Goal: Information Seeking & Learning: Learn about a topic

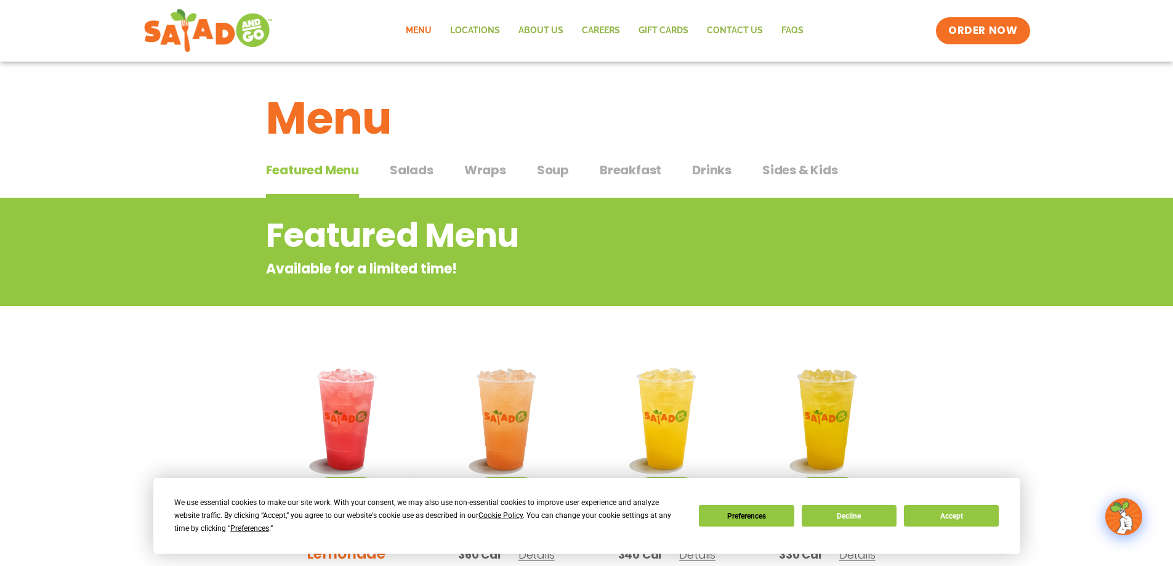
click at [408, 169] on span "Salads" at bounding box center [412, 170] width 44 height 18
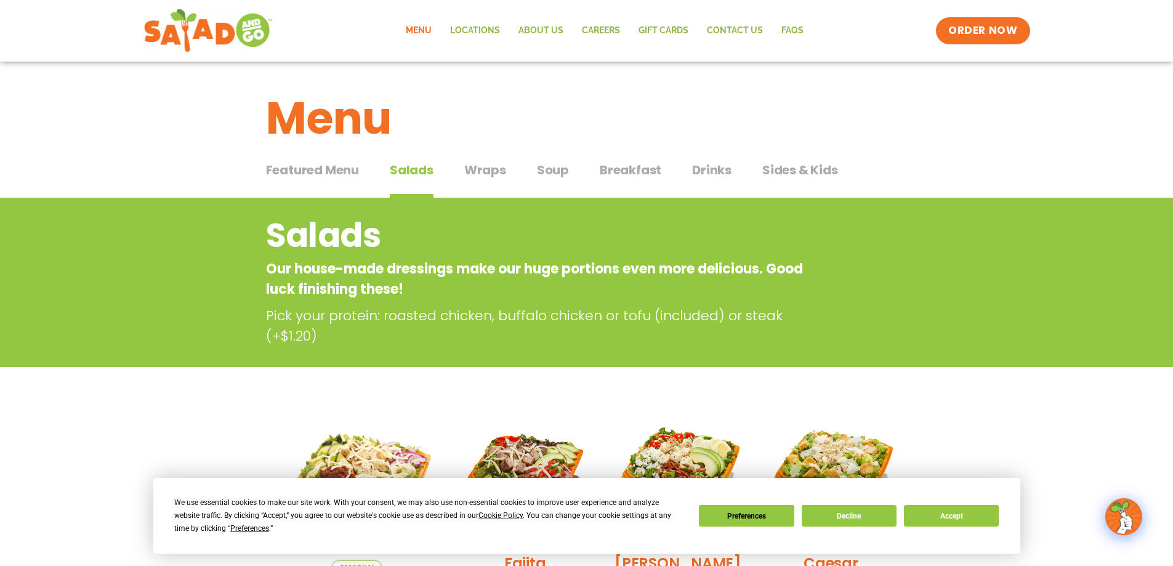
click at [776, 171] on span "Sides & Kids" at bounding box center [800, 170] width 76 height 18
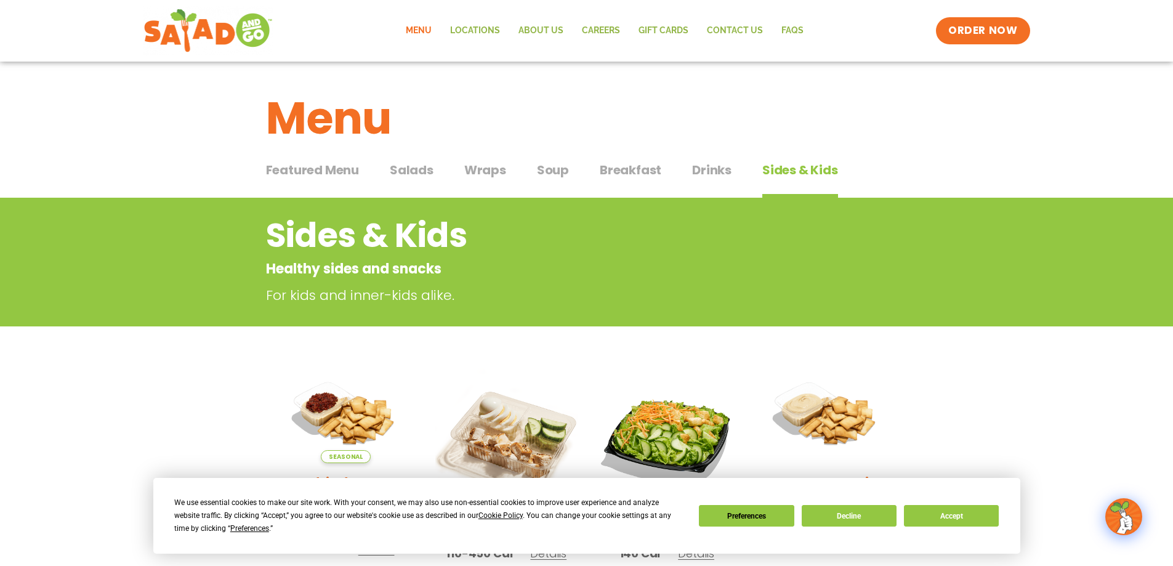
click at [414, 171] on span "Salads" at bounding box center [412, 170] width 44 height 18
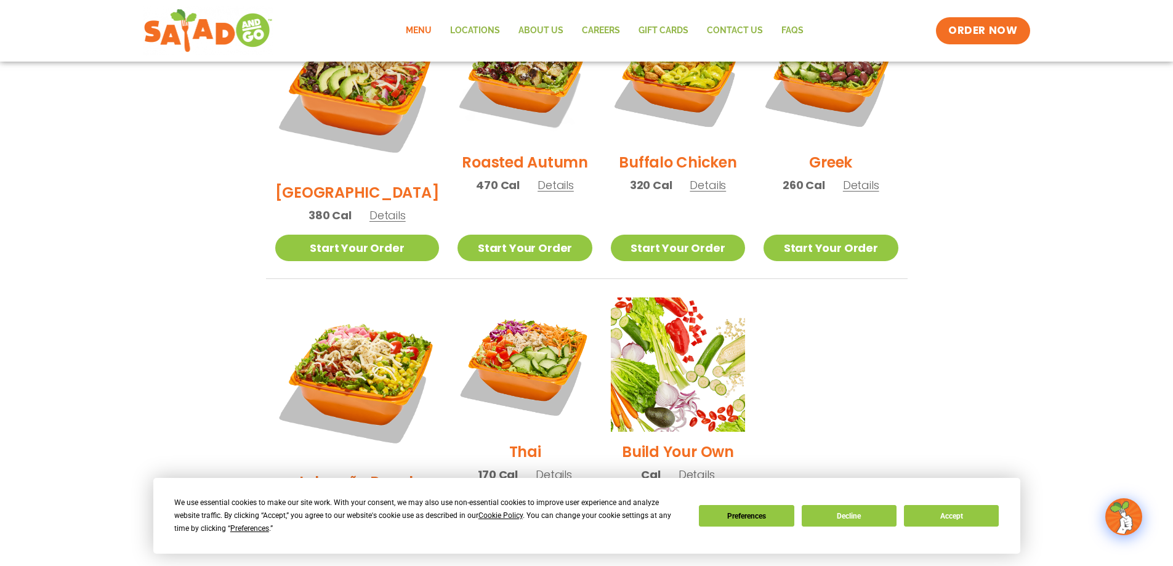
scroll to position [739, 0]
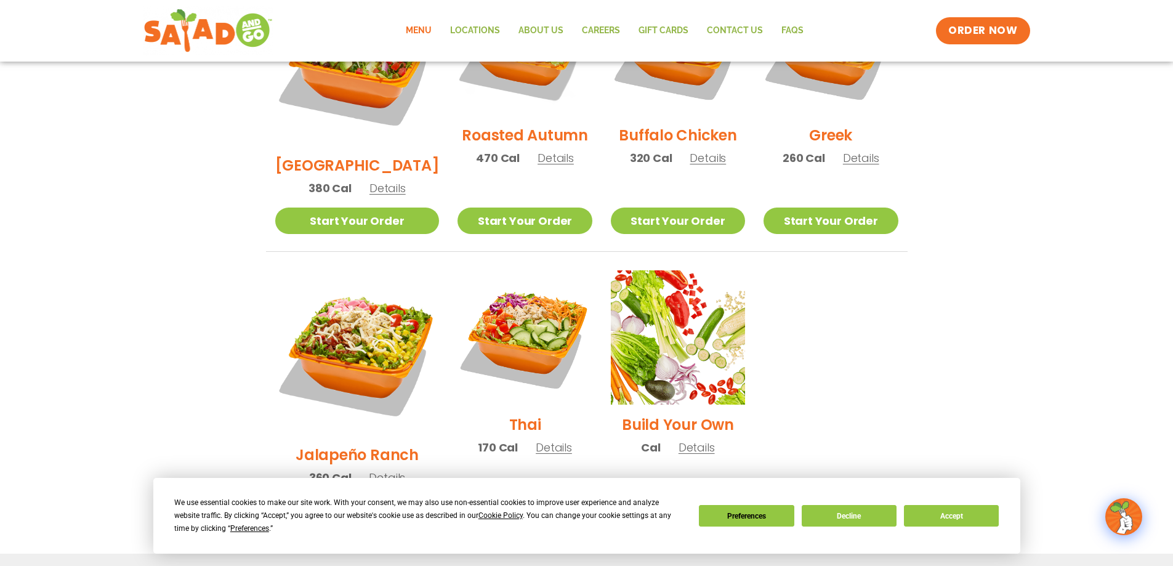
click at [688, 440] on span "Details" at bounding box center [697, 447] width 36 height 15
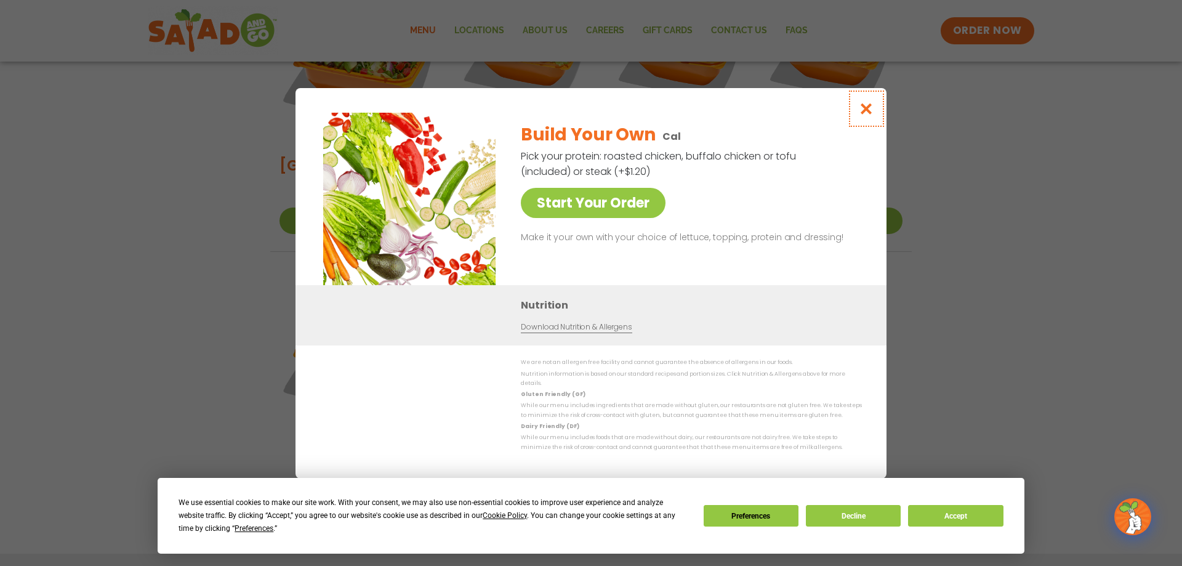
click at [866, 115] on icon "Close modal" at bounding box center [866, 108] width 15 height 13
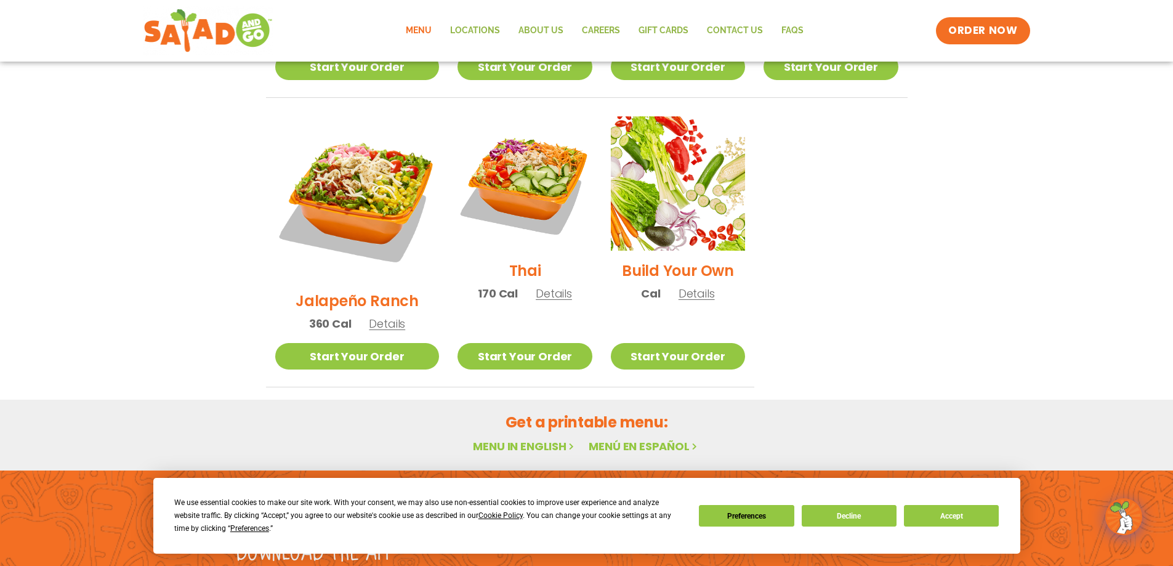
scroll to position [893, 0]
click at [697, 342] on link "Start Your Order" at bounding box center [678, 355] width 134 height 26
